Goal: Task Accomplishment & Management: Use online tool/utility

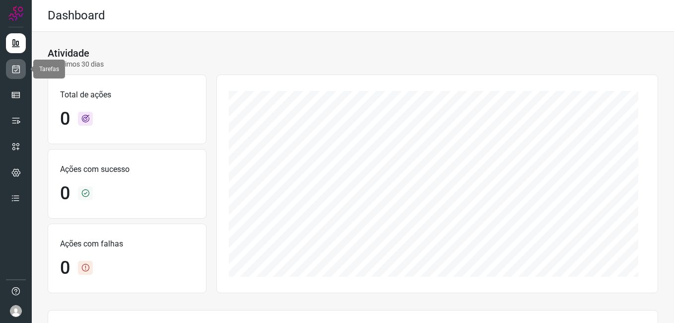
click at [8, 71] on link at bounding box center [16, 69] width 20 height 20
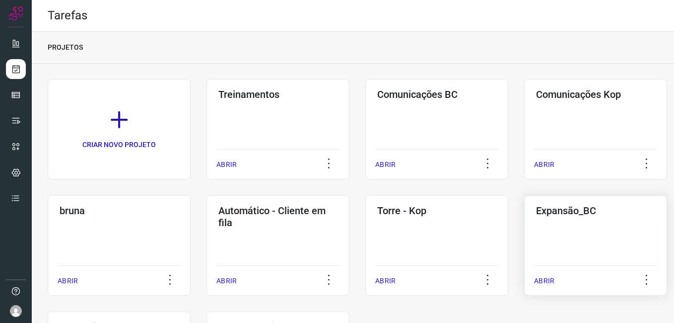
drag, startPoint x: 544, startPoint y: 243, endPoint x: 535, endPoint y: 243, distance: 8.4
click at [544, 243] on div "Expansão_BC ABRIR" at bounding box center [595, 245] width 143 height 100
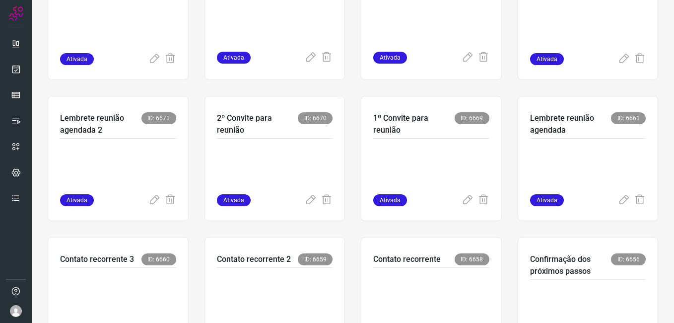
scroll to position [298, 0]
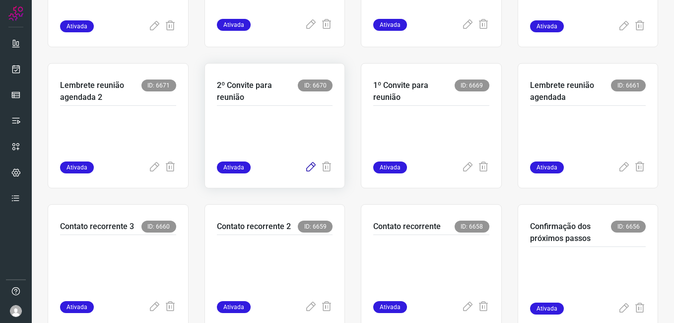
click at [305, 169] on icon at bounding box center [311, 167] width 12 height 12
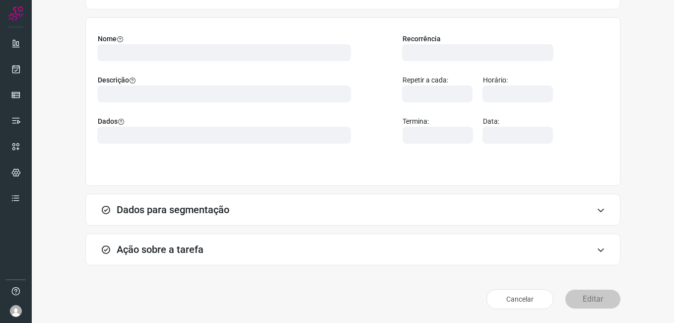
scroll to position [65, 0]
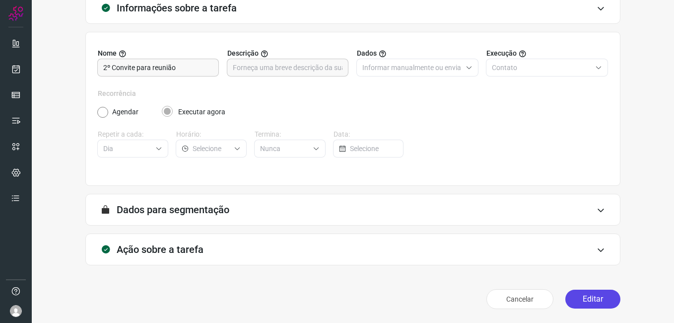
click at [575, 299] on button "Editar" at bounding box center [593, 299] width 55 height 19
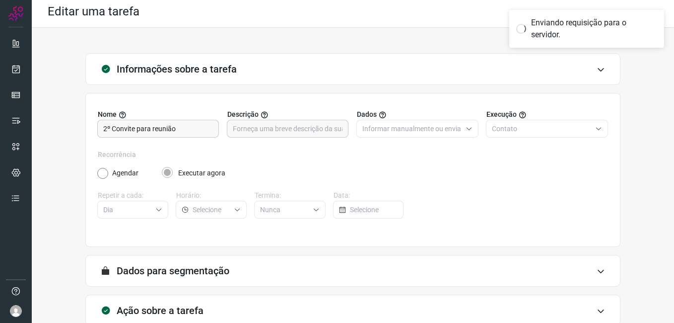
scroll to position [0, 0]
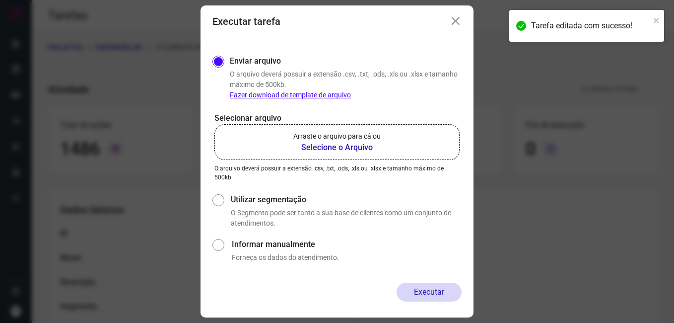
click at [328, 150] on b "Selecione o Arquivo" at bounding box center [336, 148] width 87 height 12
click at [0, 0] on input "Arraste o arquivo para cá ou Selecione o Arquivo" at bounding box center [0, 0] width 0 height 0
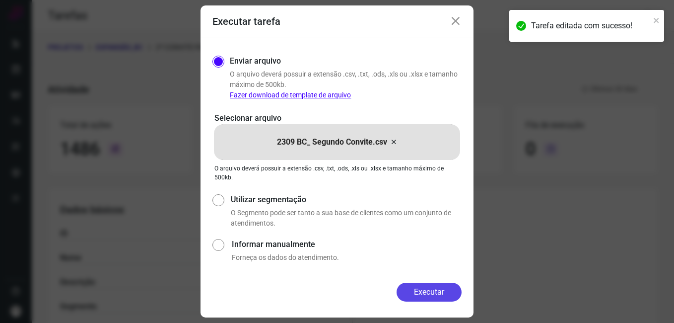
click at [419, 286] on button "Executar" at bounding box center [429, 292] width 65 height 19
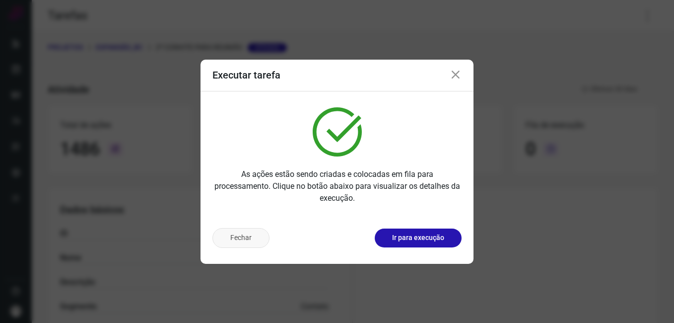
click at [247, 238] on button "Fechar" at bounding box center [241, 238] width 57 height 20
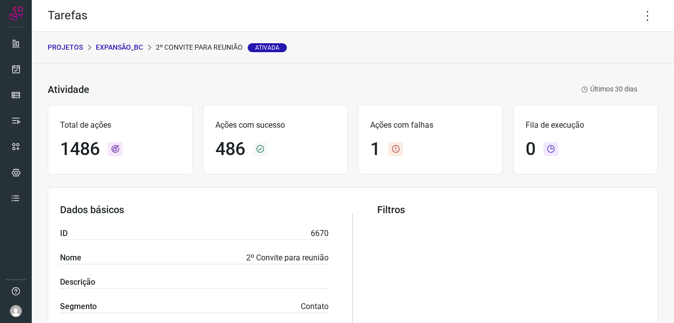
click at [118, 46] on p "Expansão_BC" at bounding box center [119, 47] width 47 height 10
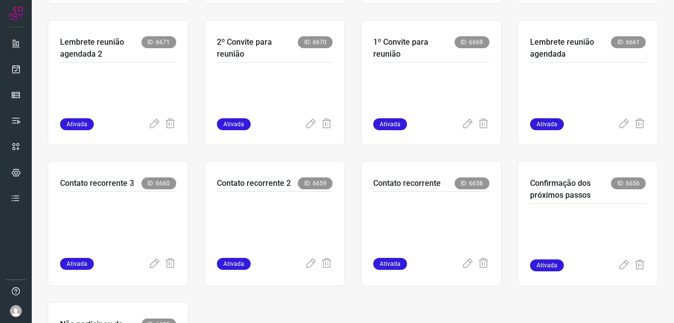
scroll to position [348, 0]
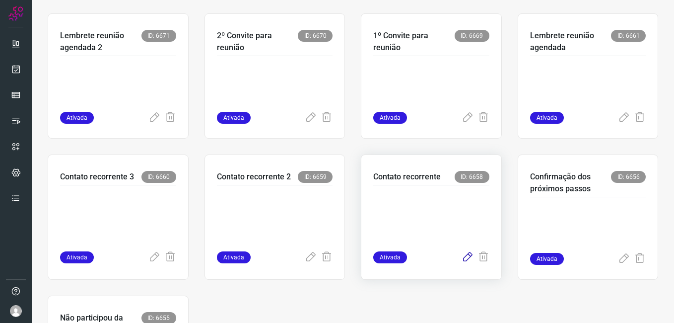
click at [462, 257] on icon at bounding box center [468, 257] width 12 height 12
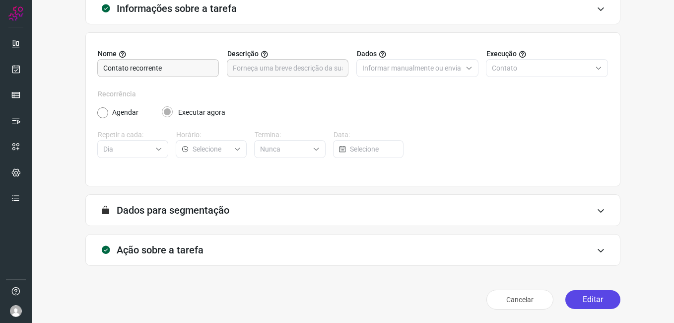
scroll to position [65, 0]
click at [582, 298] on button "Editar" at bounding box center [593, 299] width 55 height 19
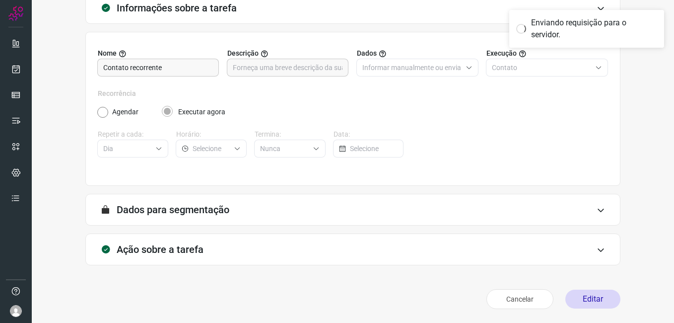
scroll to position [0, 0]
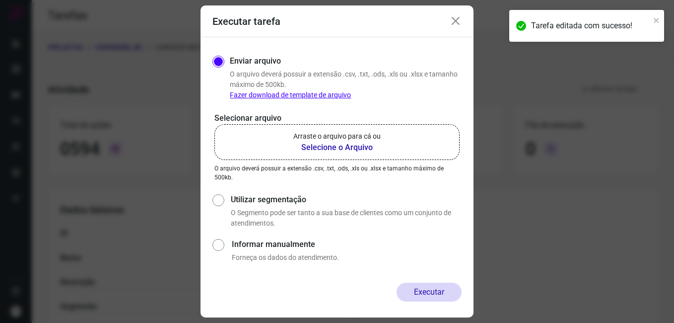
click at [317, 154] on label "Arraste o arquivo para cá ou Selecione o Arquivo" at bounding box center [337, 142] width 245 height 36
click at [0, 0] on input "Arraste o arquivo para cá ou Selecione o Arquivo" at bounding box center [0, 0] width 0 height 0
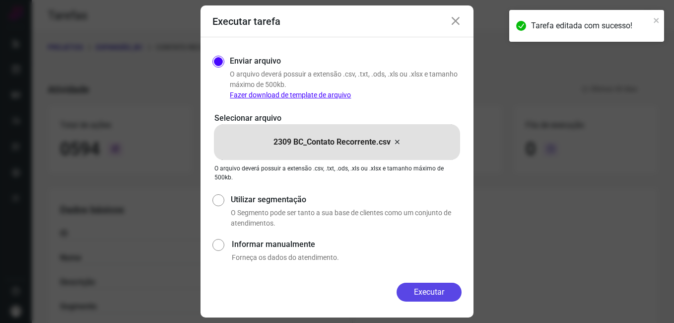
click at [416, 286] on button "Executar" at bounding box center [429, 292] width 65 height 19
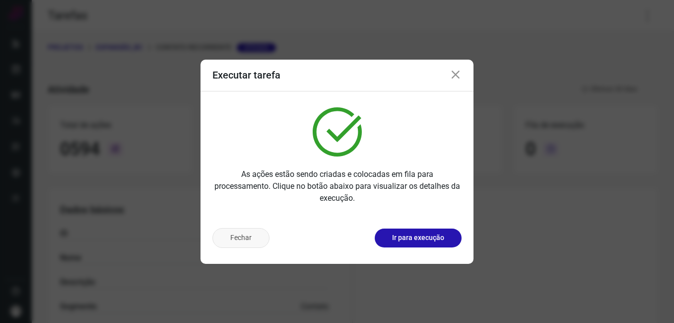
click at [255, 235] on button "Fechar" at bounding box center [241, 238] width 57 height 20
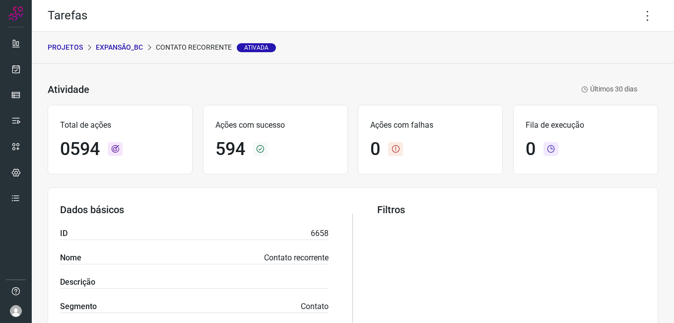
click at [130, 48] on p "Expansão_BC" at bounding box center [119, 47] width 47 height 10
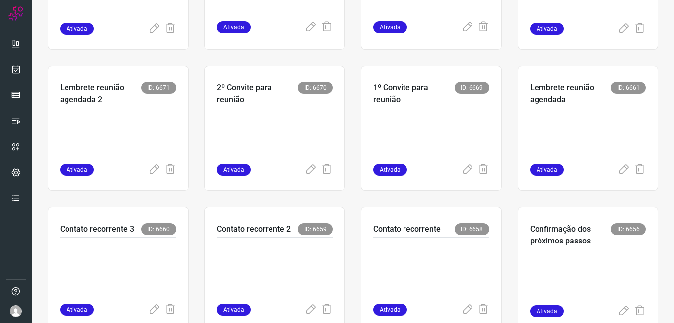
scroll to position [298, 0]
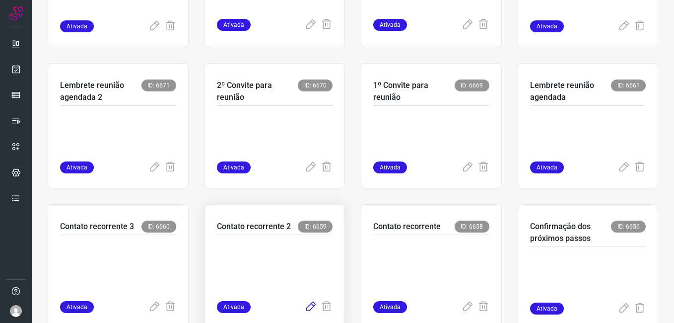
click at [305, 311] on icon at bounding box center [311, 307] width 12 height 12
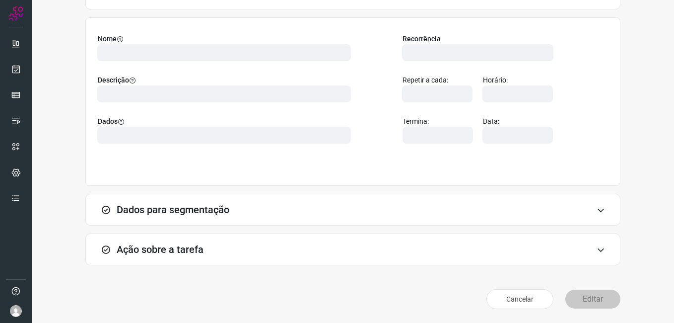
scroll to position [65, 0]
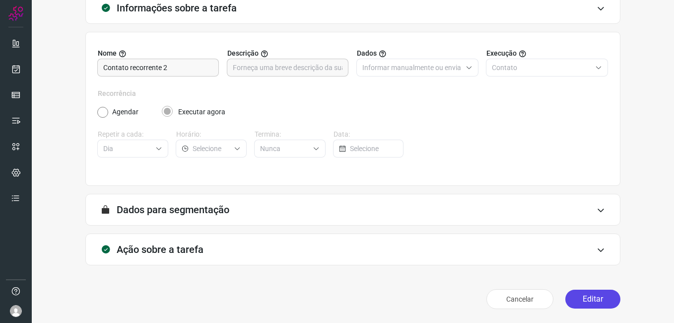
click at [576, 301] on button "Editar" at bounding box center [593, 299] width 55 height 19
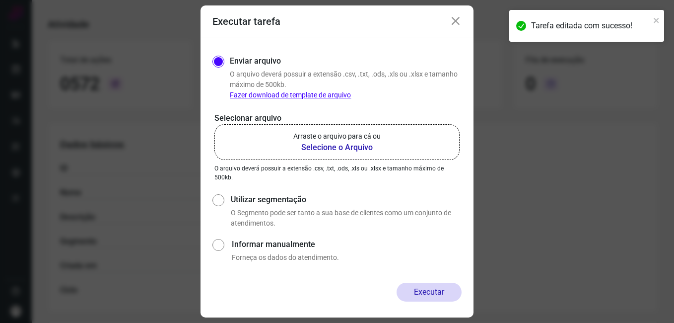
click at [320, 148] on b "Selecione o Arquivo" at bounding box center [336, 148] width 87 height 12
drag, startPoint x: 320, startPoint y: 148, endPoint x: 305, endPoint y: 147, distance: 14.9
click at [305, 147] on b "Selecione o Arquivo" at bounding box center [336, 148] width 87 height 12
click at [0, 0] on input "Arraste o arquivo para cá ou Selecione o Arquivo" at bounding box center [0, 0] width 0 height 0
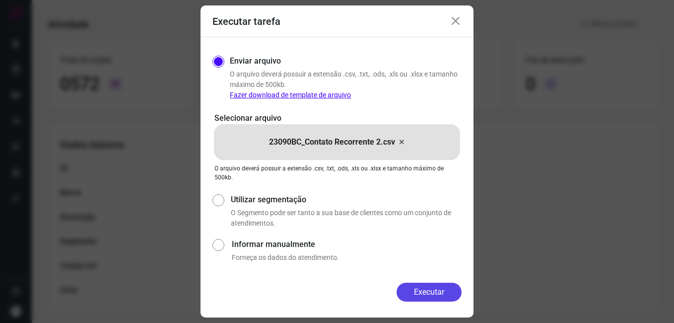
click at [411, 287] on button "Executar" at bounding box center [429, 292] width 65 height 19
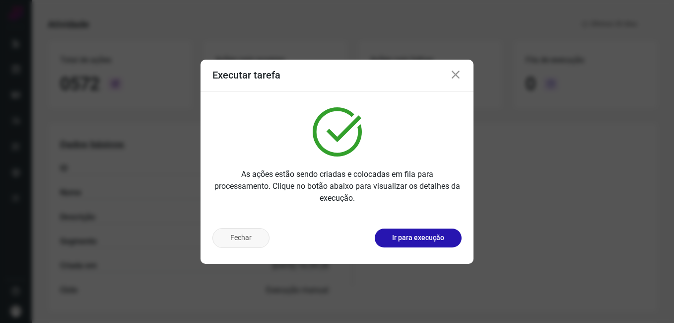
click at [267, 238] on button "Fechar" at bounding box center [241, 238] width 57 height 20
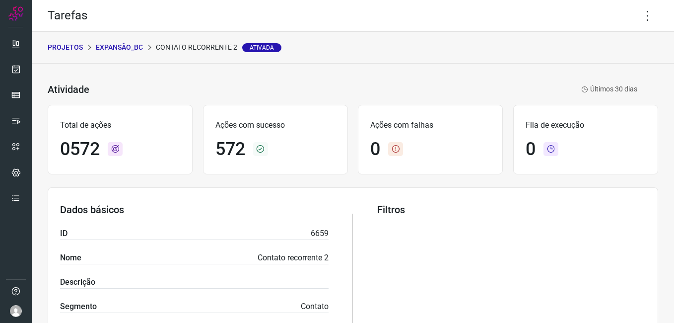
click at [126, 48] on p "Expansão_BC" at bounding box center [119, 47] width 47 height 10
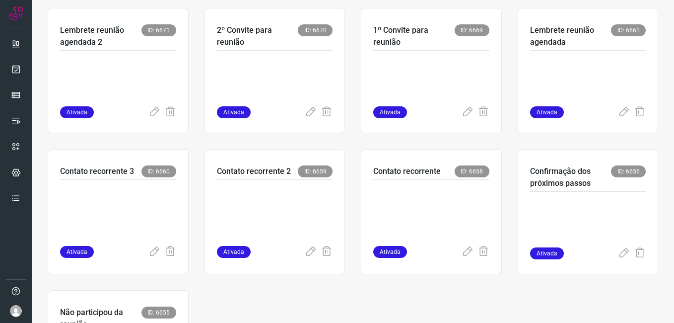
scroll to position [444, 0]
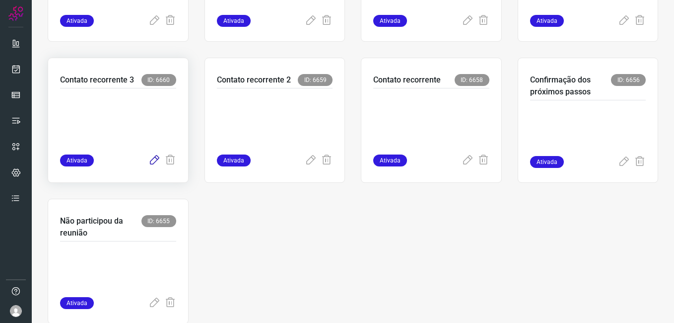
click at [150, 161] on icon at bounding box center [154, 160] width 12 height 12
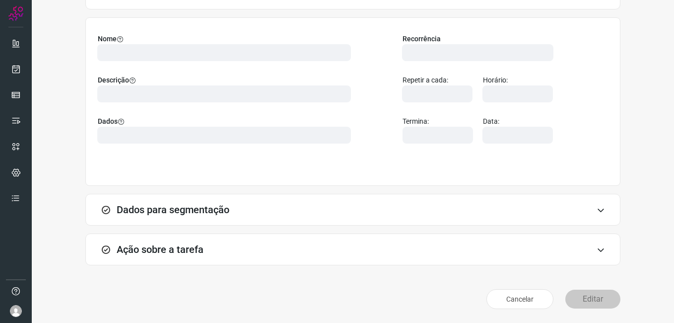
scroll to position [65, 0]
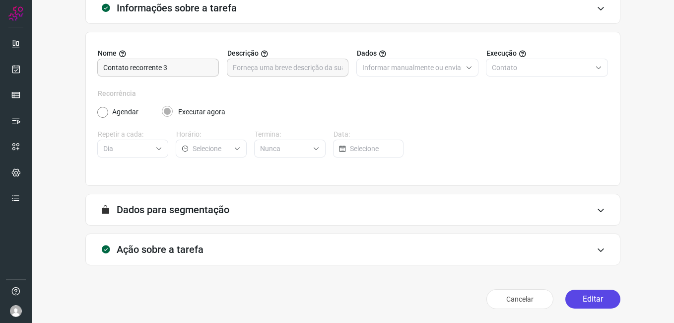
click at [580, 292] on button "Editar" at bounding box center [593, 299] width 55 height 19
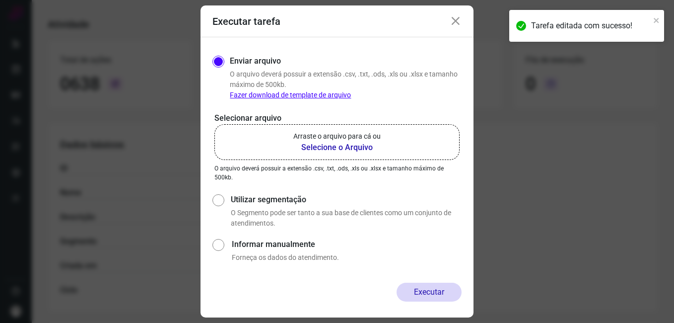
click at [319, 151] on b "Selecione o Arquivo" at bounding box center [336, 148] width 87 height 12
click at [0, 0] on input "Arraste o arquivo para cá ou Selecione o Arquivo" at bounding box center [0, 0] width 0 height 0
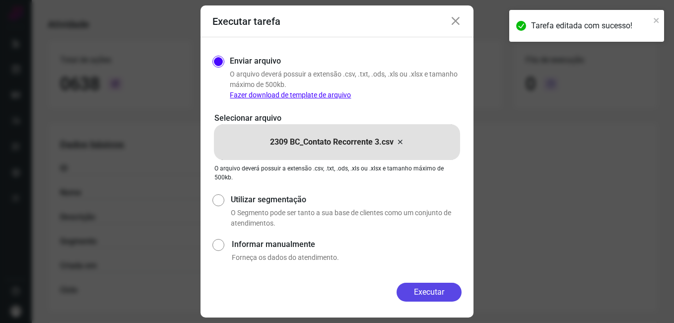
click at [426, 291] on button "Executar" at bounding box center [429, 292] width 65 height 19
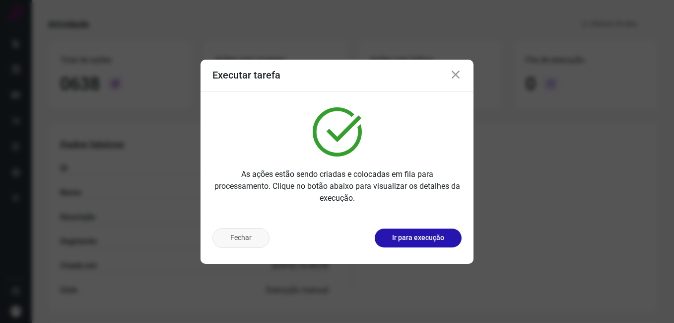
click at [251, 241] on button "Fechar" at bounding box center [241, 238] width 57 height 20
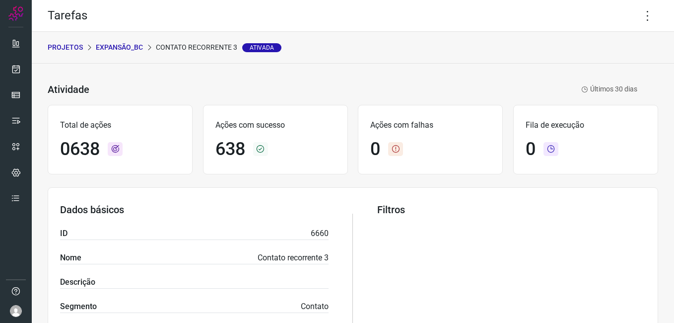
click at [112, 47] on p "Expansão_BC" at bounding box center [119, 47] width 47 height 10
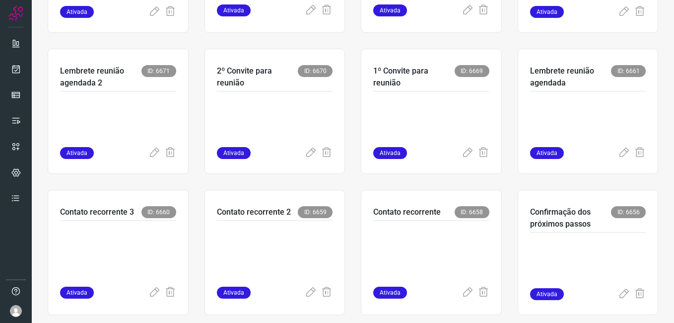
scroll to position [345, 0]
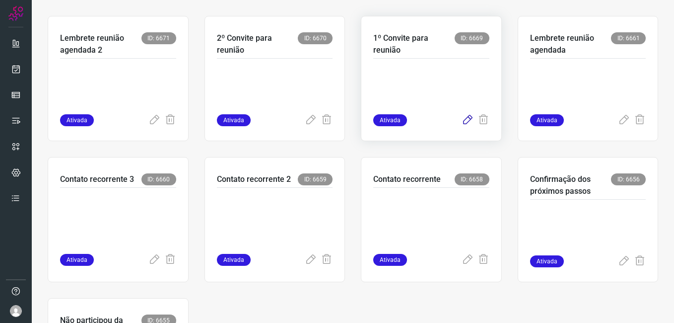
click at [463, 122] on icon at bounding box center [468, 120] width 12 height 12
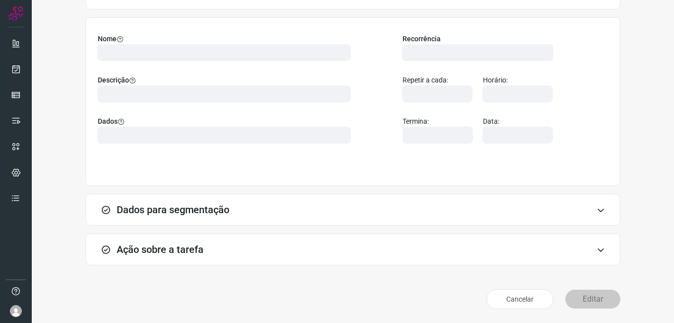
scroll to position [65, 0]
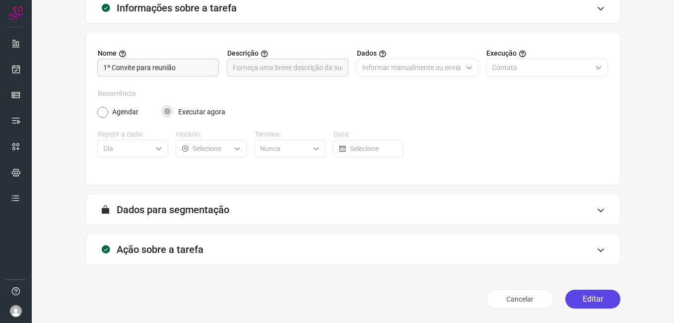
click at [578, 301] on button "Editar" at bounding box center [593, 299] width 55 height 19
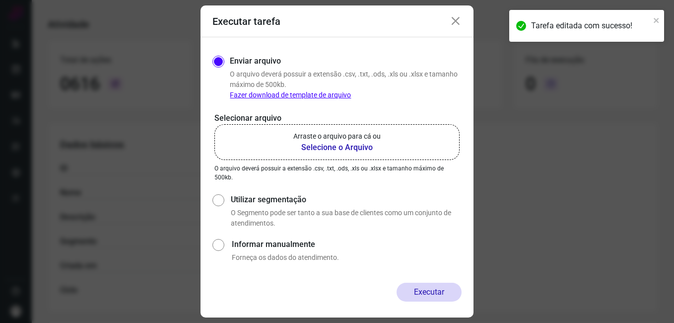
click at [328, 150] on b "Selecione o Arquivo" at bounding box center [336, 148] width 87 height 12
click at [0, 0] on input "Arraste o arquivo para cá ou Selecione o Arquivo" at bounding box center [0, 0] width 0 height 0
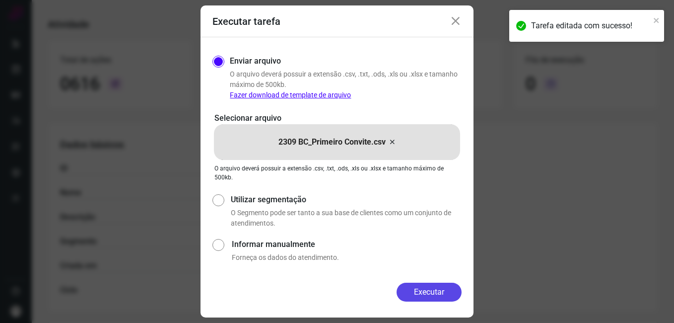
click at [405, 294] on button "Executar" at bounding box center [429, 292] width 65 height 19
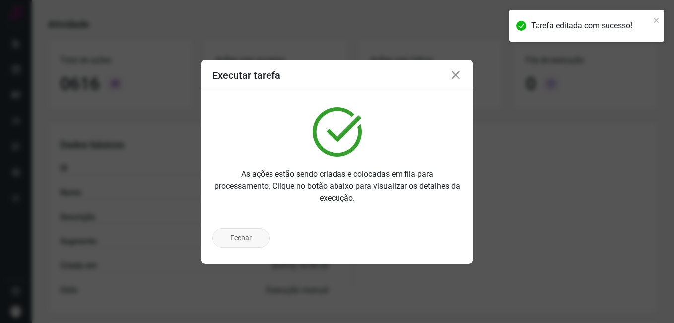
click at [246, 242] on button "Fechar" at bounding box center [241, 238] width 57 height 20
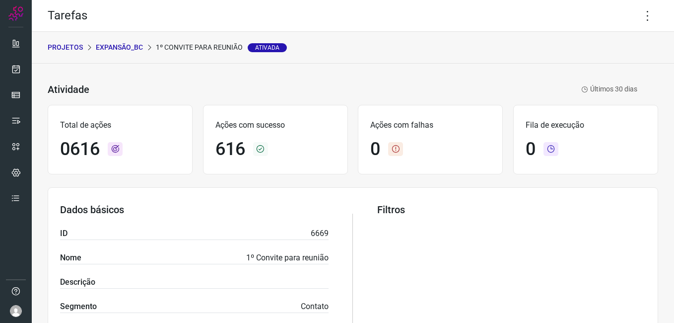
click at [132, 45] on p "Expansão_BC" at bounding box center [119, 47] width 47 height 10
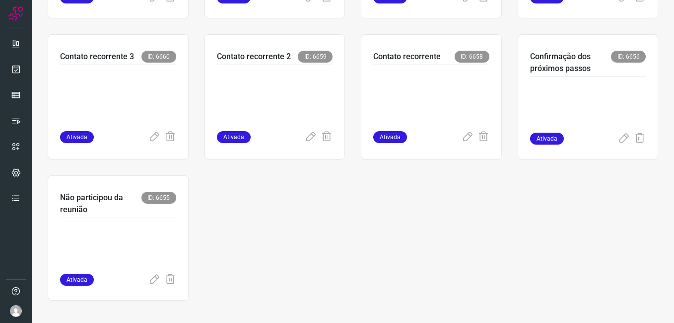
scroll to position [470, 0]
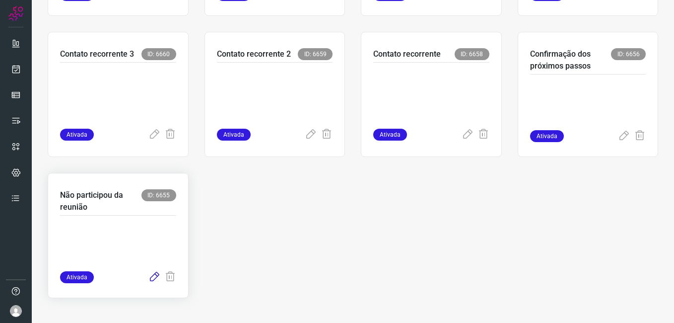
click at [148, 276] on icon at bounding box center [154, 277] width 12 height 12
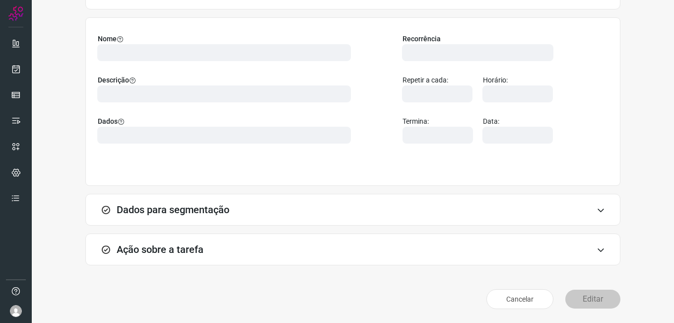
scroll to position [65, 0]
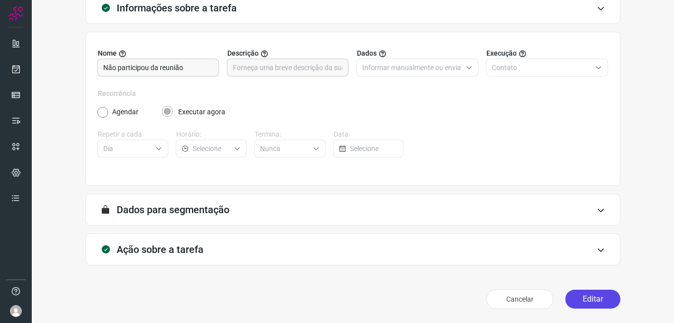
click at [577, 296] on button "Editar" at bounding box center [593, 299] width 55 height 19
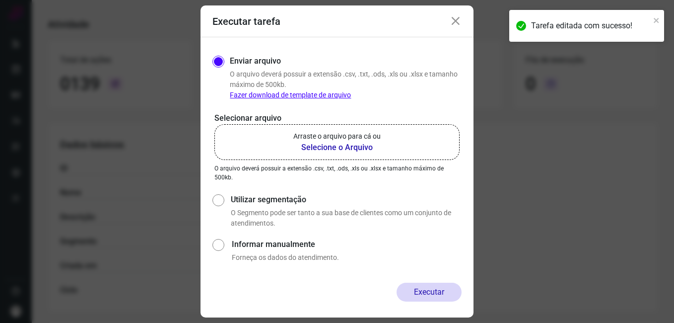
click at [318, 148] on b "Selecione o Arquivo" at bounding box center [336, 148] width 87 height 12
click at [0, 0] on input "Arraste o arquivo para cá ou Selecione o Arquivo" at bounding box center [0, 0] width 0 height 0
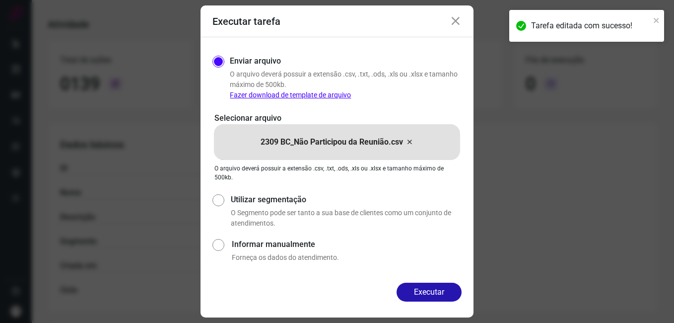
click at [404, 282] on div "Enviar arquivo O arquivo [PERSON_NAME] possuir a extensão .csv, .txt, .ods, .xl…" at bounding box center [337, 159] width 273 height 245
click at [409, 288] on button "Executar" at bounding box center [429, 292] width 65 height 19
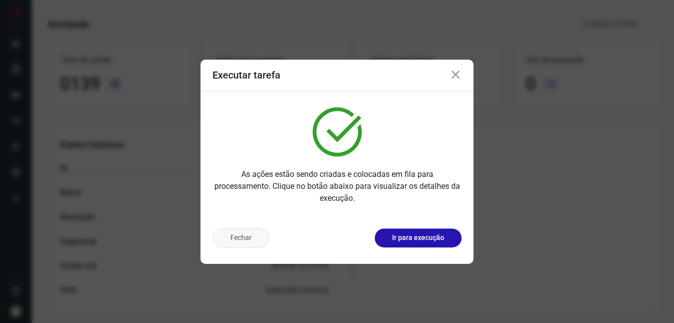
click at [252, 242] on button "Fechar" at bounding box center [241, 238] width 57 height 20
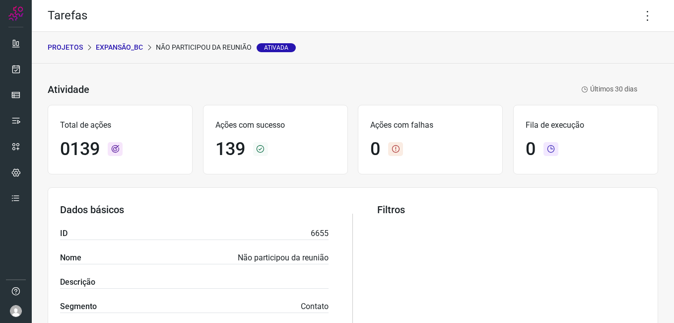
click at [120, 46] on p "Expansão_BC" at bounding box center [119, 47] width 47 height 10
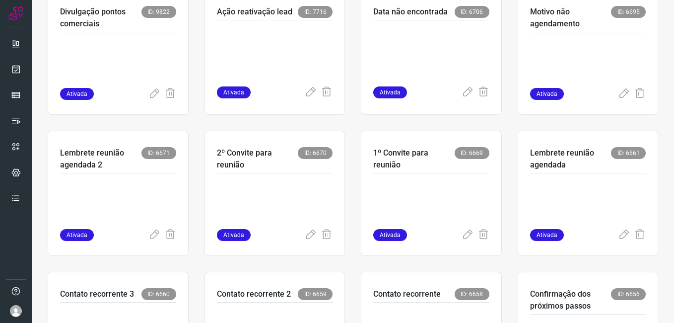
scroll to position [298, 0]
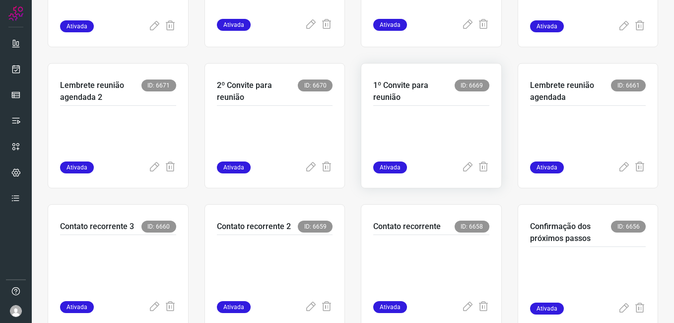
click at [374, 128] on p at bounding box center [431, 137] width 116 height 50
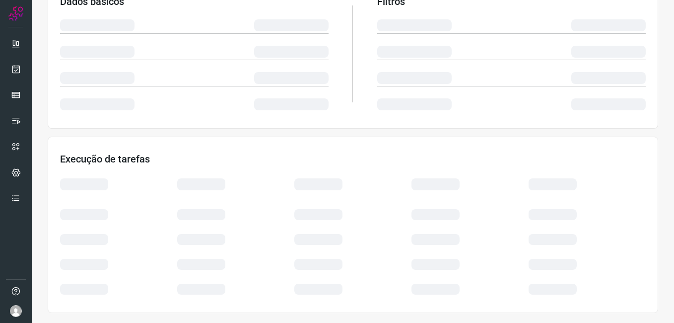
scroll to position [190, 0]
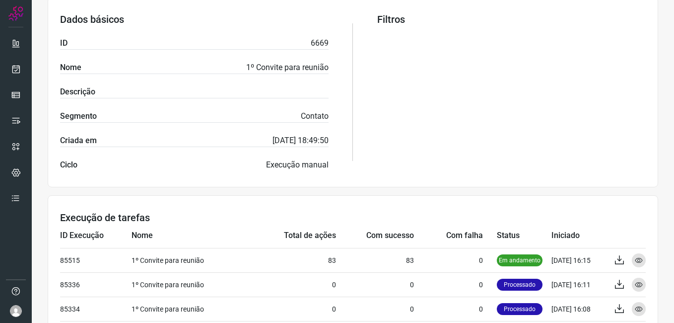
click at [408, 160] on div "Filtros" at bounding box center [511, 91] width 269 height 157
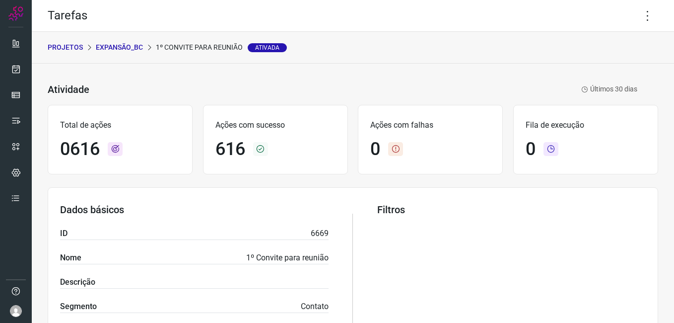
click at [353, 178] on div "Total de ações 0616 Ações com sucesso 616 Ações com falhas 0 Fila de execução 0" at bounding box center [353, 139] width 611 height 79
click at [130, 50] on p "Expansão_BC" at bounding box center [119, 47] width 47 height 10
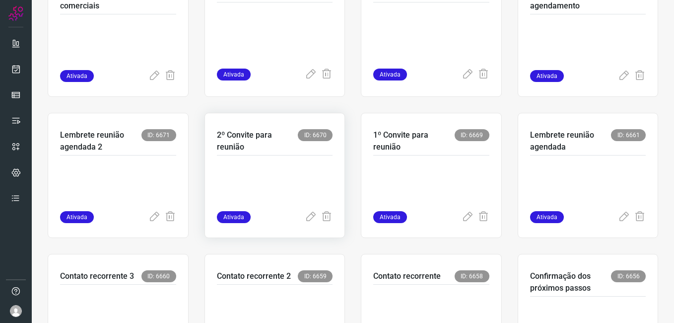
click at [270, 176] on p at bounding box center [275, 186] width 116 height 50
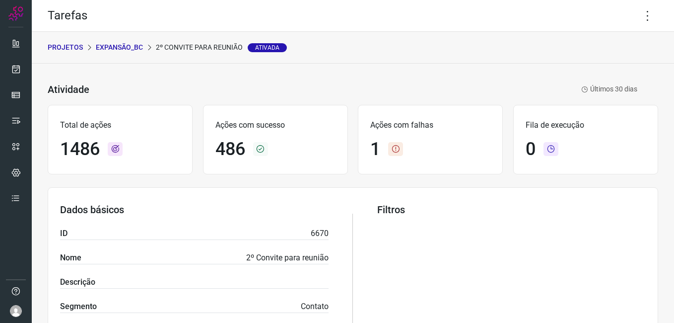
click at [117, 49] on p "Expansão_BC" at bounding box center [119, 47] width 47 height 10
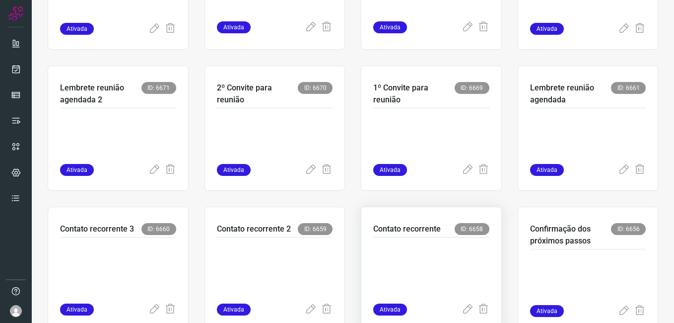
click at [396, 262] on p at bounding box center [431, 268] width 116 height 50
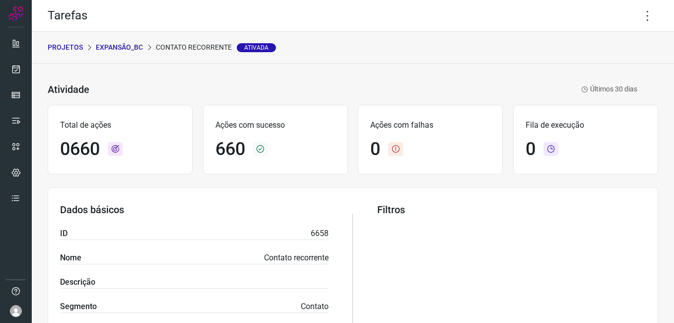
click at [112, 43] on p "Expansão_BC" at bounding box center [119, 47] width 47 height 10
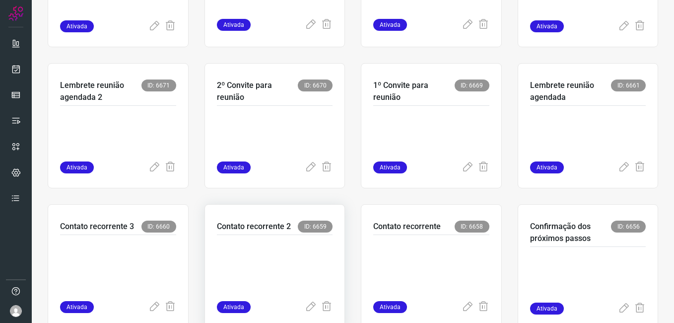
click at [264, 242] on p at bounding box center [275, 266] width 116 height 50
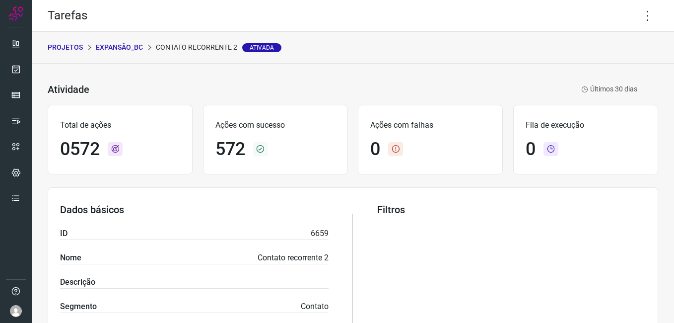
click at [128, 51] on p "Expansão_BC" at bounding box center [119, 47] width 47 height 10
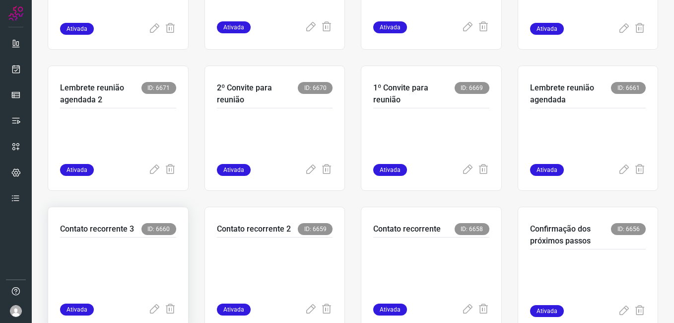
click at [125, 245] on p at bounding box center [118, 268] width 116 height 50
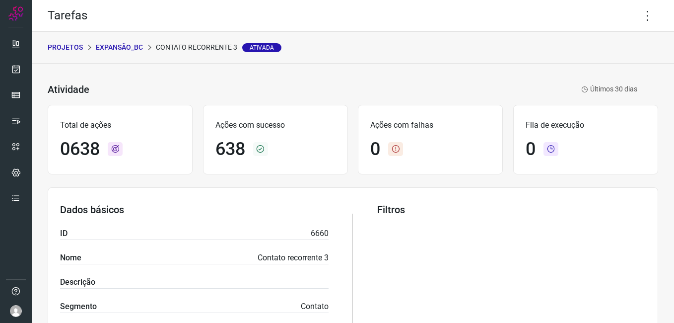
click at [112, 43] on p "Expansão_BC" at bounding box center [119, 47] width 47 height 10
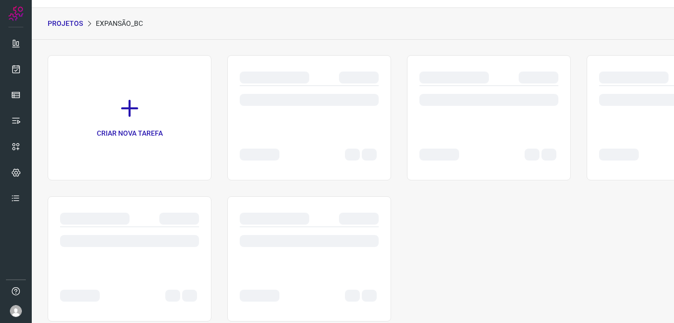
scroll to position [47, 0]
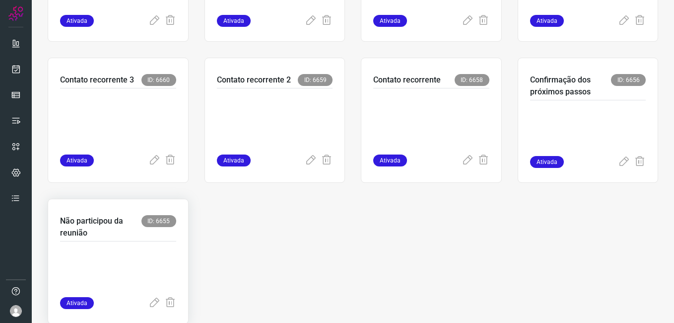
click at [112, 249] on p at bounding box center [118, 272] width 116 height 50
